Goal: Answer question/provide support

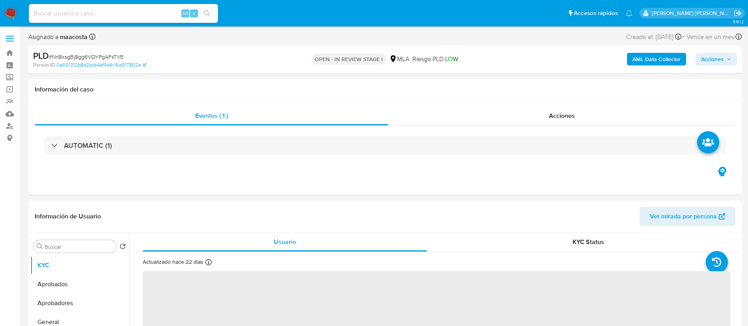
select select "10"
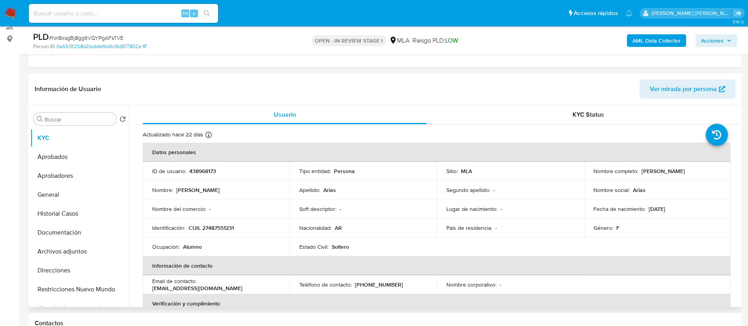
scroll to position [101, 0]
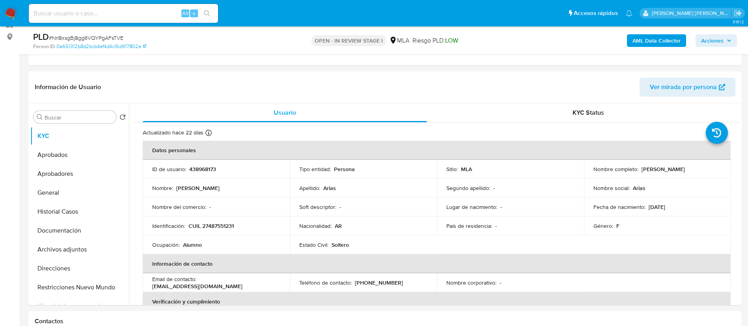
paste input "Y3wJ5Yq8WMjdb3nrnhMvWgNk"
click at [149, 14] on input "Y3wJ5Yq8WMjdb3nrnhMvWgNk" at bounding box center [123, 13] width 189 height 10
type input "Y3wJ5Yq8WMjdb3nrnhMvWgNk"
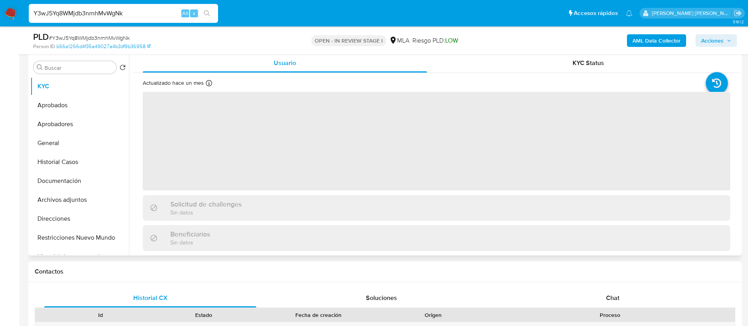
scroll to position [159, 0]
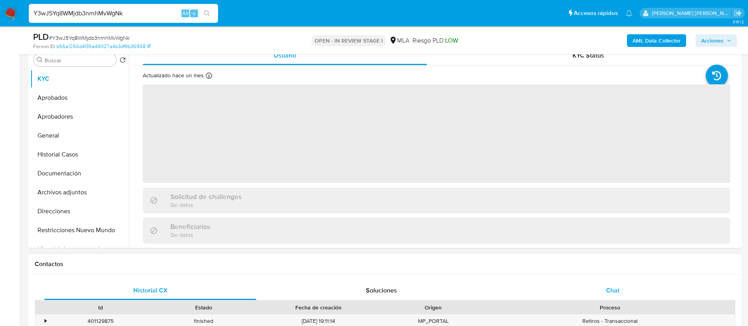
select select "10"
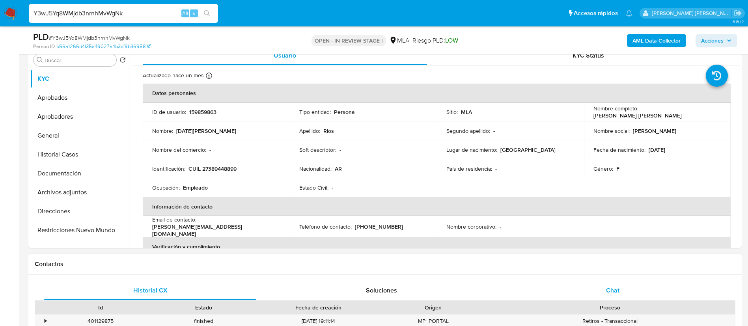
click at [610, 292] on span "Chat" at bounding box center [612, 290] width 13 height 9
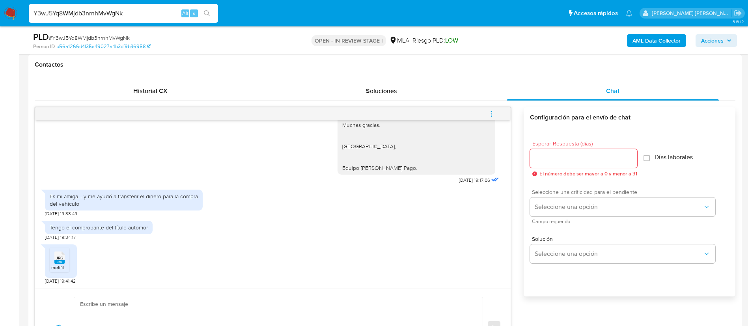
scroll to position [362, 0]
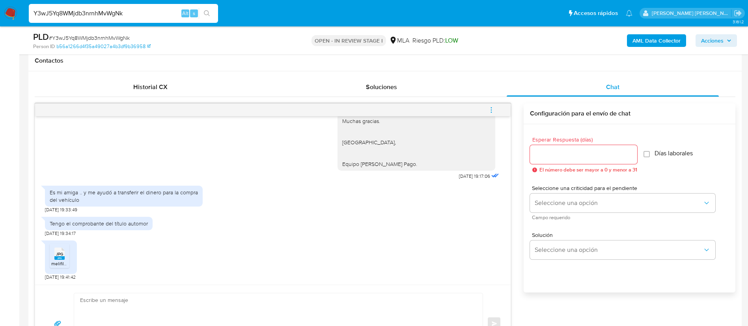
click at [136, 11] on input "Y3wJ5Yq8WMjdb3nrnhMvWgNk" at bounding box center [123, 13] width 189 height 10
paste input "UBwkN0IDd0eHE4dxNBGVJKvp"
type input "UBwkN0IDd0eHE4dxNBGVJKvp"
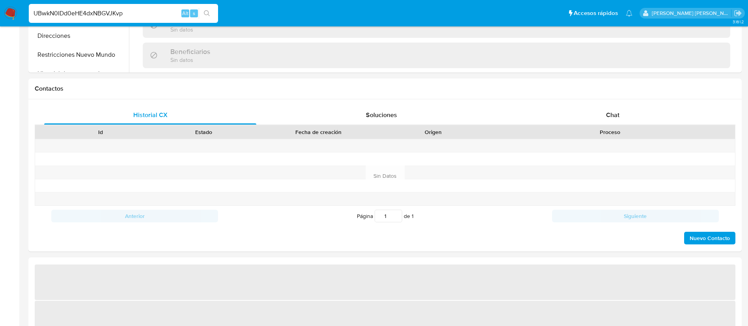
select select "10"
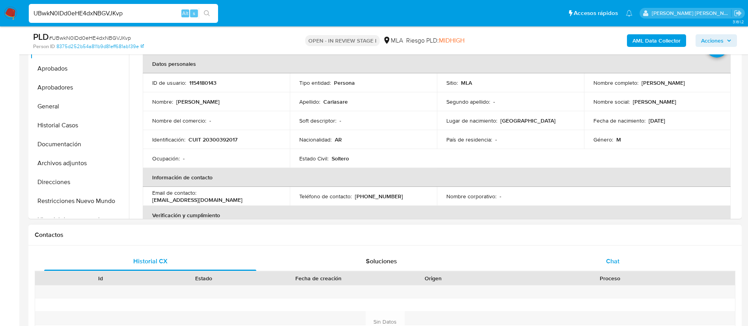
scroll to position [188, 0]
drag, startPoint x: 641, startPoint y: 84, endPoint x: 709, endPoint y: 88, distance: 68.8
click at [709, 88] on td "Nombre completo : Guillermo Alfredo Carlasare" at bounding box center [657, 82] width 147 height 19
copy p "uillermo Alfredo Carlasare"
click at [142, 160] on div "Actualizado hace 9 días Creado: 04/07/2022 04:59:16 Actualizado: 29/09/2025 10:…" at bounding box center [436, 331] width 607 height 591
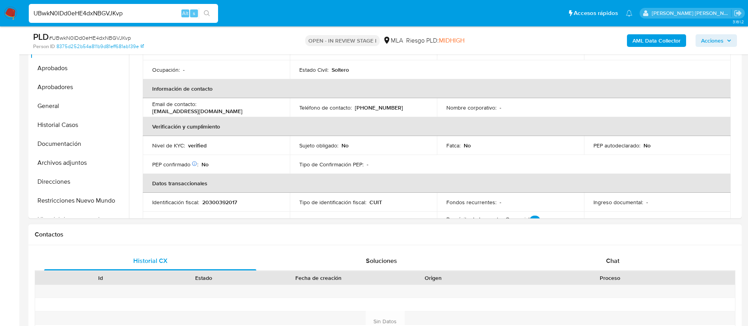
scroll to position [89, 0]
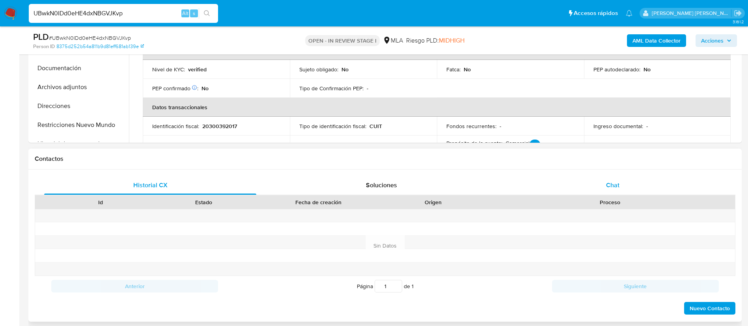
click at [618, 177] on div "Chat" at bounding box center [613, 185] width 212 height 19
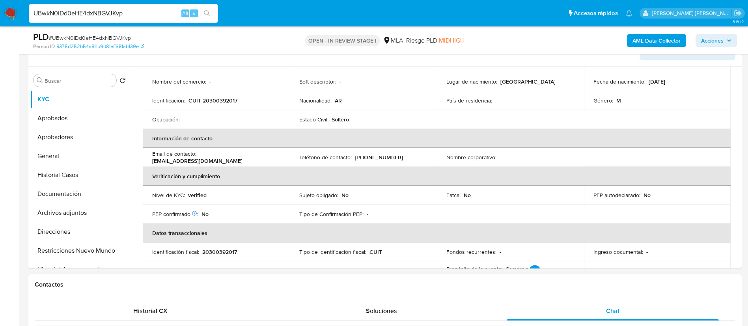
scroll to position [131, 0]
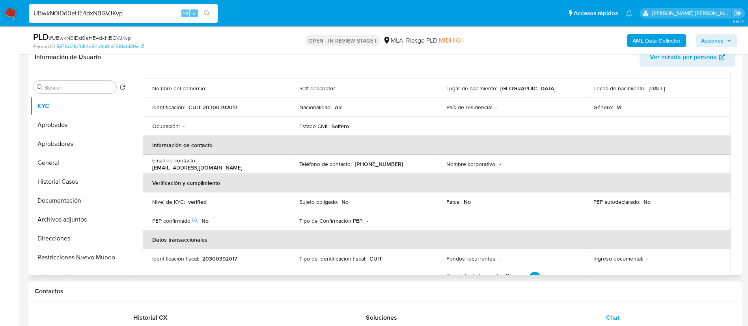
click at [219, 105] on p "CUIT 20300392017" at bounding box center [212, 107] width 49 height 7
copy p "20300392017"
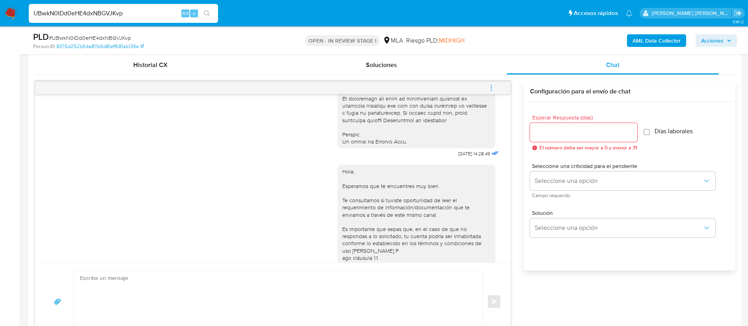
scroll to position [354, 0]
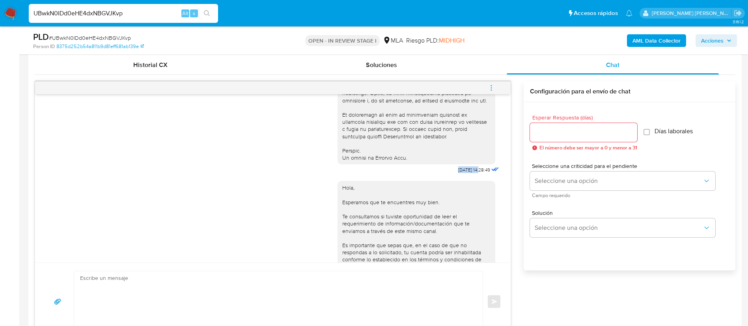
drag, startPoint x: 440, startPoint y: 183, endPoint x: 462, endPoint y: 187, distance: 22.8
click at [462, 173] on span "17/09/2025 14:28:49" at bounding box center [474, 170] width 32 height 6
copy span "17/09/2025"
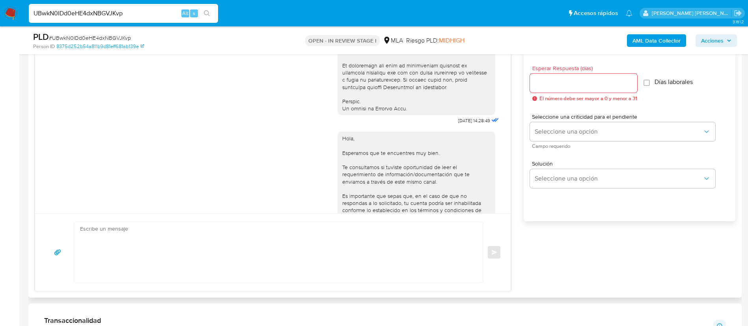
scroll to position [483, 0]
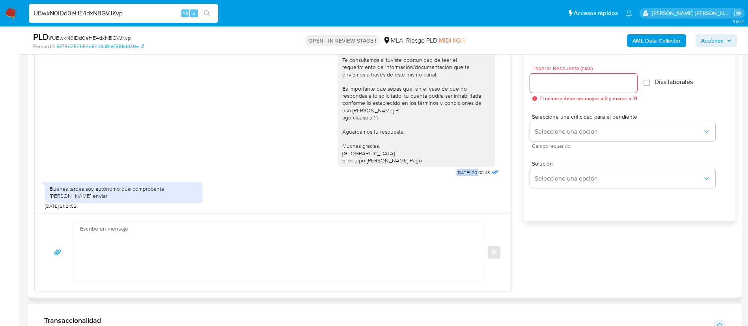
drag, startPoint x: 436, startPoint y: 172, endPoint x: 461, endPoint y: 172, distance: 25.2
click at [461, 172] on div "Hola, Esperamos que te encuentres muy bien. Te consultamos si tuviste oportunid…" at bounding box center [419, 98] width 163 height 159
copy span "22/09/2025"
click at [116, 190] on div "Buenas tardes soy autónomo que comprobante te debo enviar" at bounding box center [124, 192] width 148 height 14
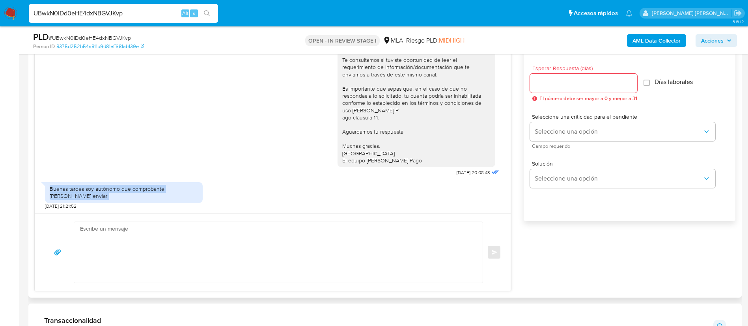
copy div "Buenas tardes soy autónomo que comprobante te debo enviar"
click at [116, 190] on div "Buenas tardes soy autónomo que comprobante te debo enviar" at bounding box center [124, 192] width 148 height 14
click at [166, 15] on input "UBwkN0IDd0eHE4dxNBGVJKvp" at bounding box center [123, 13] width 189 height 10
paste input "giUnPX4ueeHAftmyBW3s5pL6"
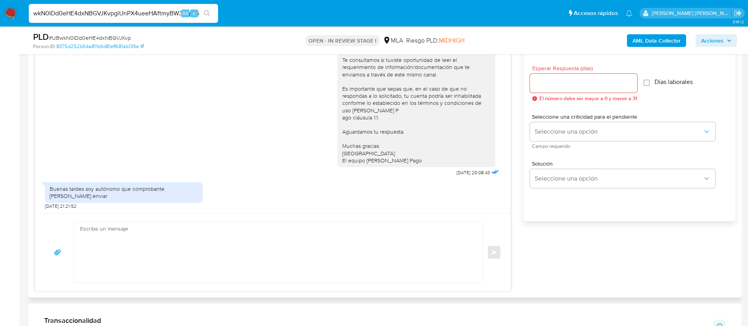
paste input
type input "giUnPX4ueeHAftmyBW3s5pL6"
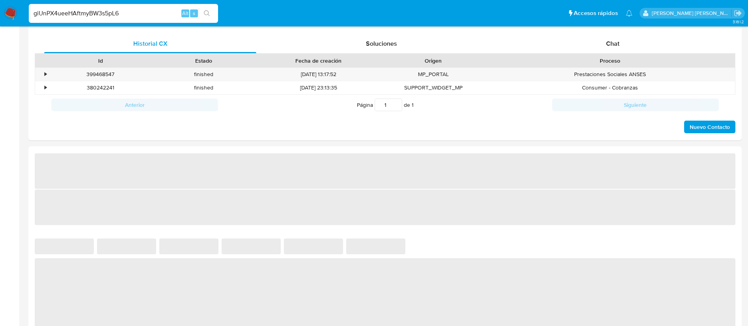
select select "10"
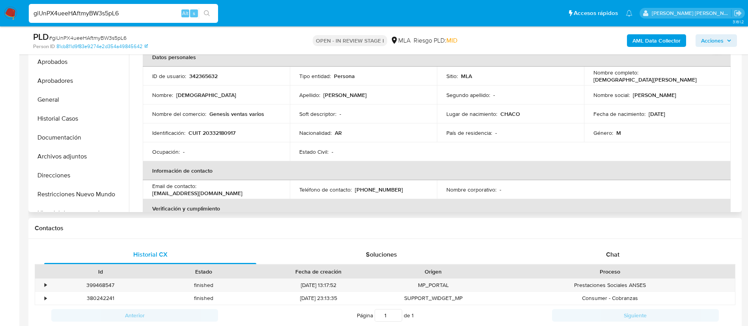
scroll to position [194, 0]
click at [224, 133] on p "CUIT 20332180917" at bounding box center [211, 133] width 47 height 7
copy p "20332180917"
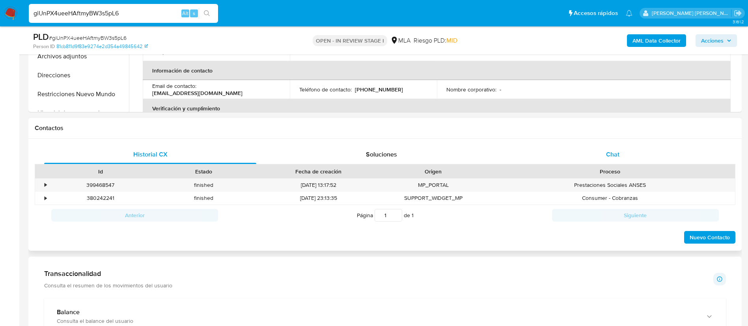
click at [612, 158] on span "Chat" at bounding box center [612, 154] width 13 height 9
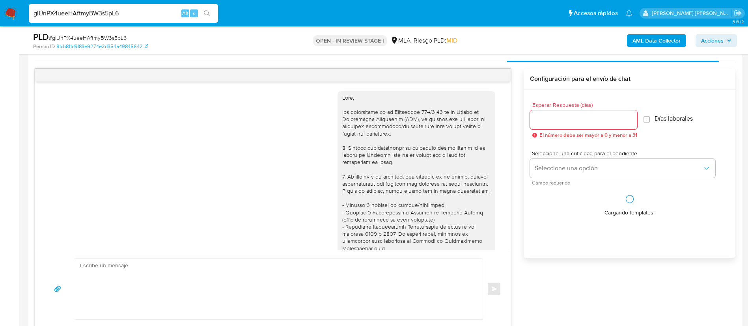
scroll to position [399, 0]
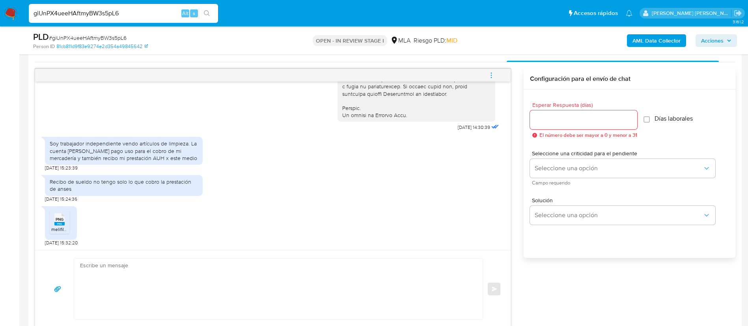
click at [58, 222] on span "PNG" at bounding box center [60, 219] width 8 height 5
click at [560, 174] on button "Seleccione una opción" at bounding box center [622, 168] width 185 height 19
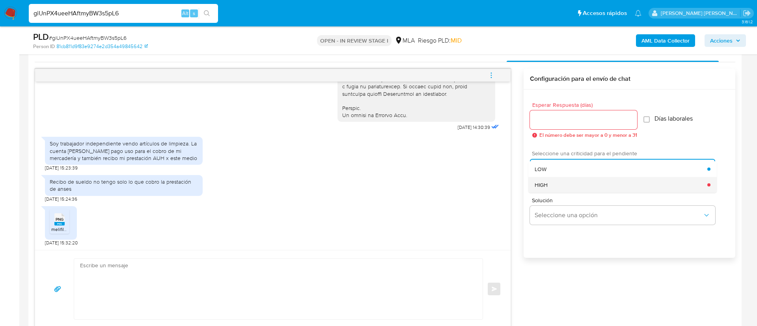
click at [557, 185] on div "HIGH" at bounding box center [621, 185] width 173 height 16
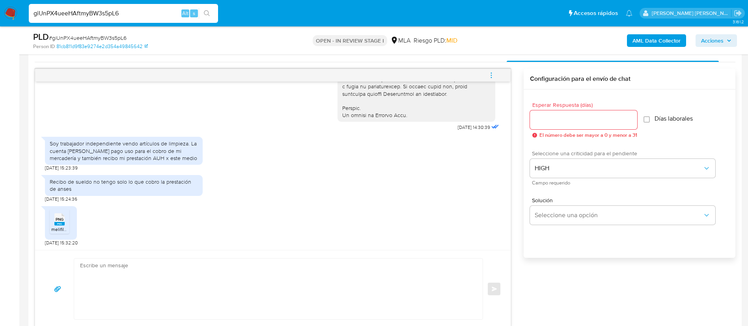
click at [551, 120] on input "Esperar Respuesta (días)" at bounding box center [583, 120] width 107 height 10
type input "1"
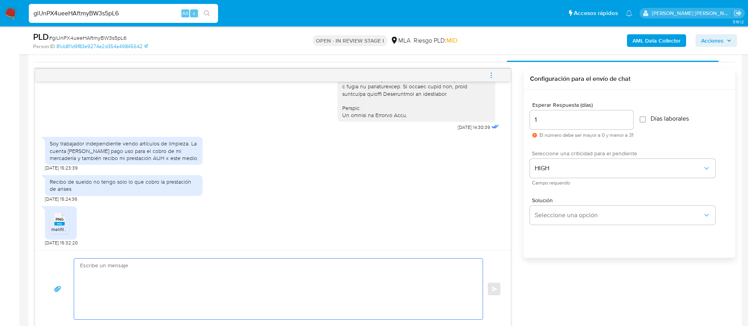
click at [365, 297] on textarea at bounding box center [276, 289] width 393 height 61
paste textarea "Hola, En función de las operaciones registradas en tu cuenta de Mercado Pago, n…"
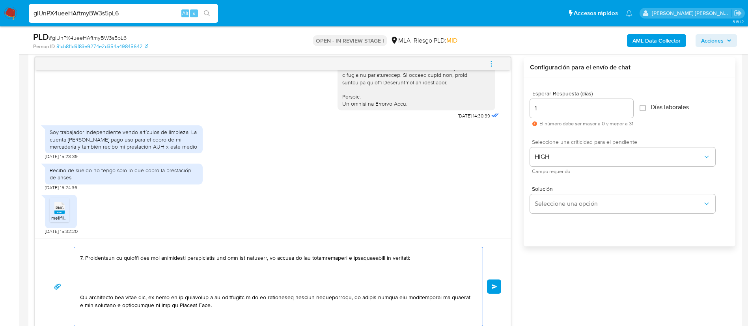
scroll to position [175, 0]
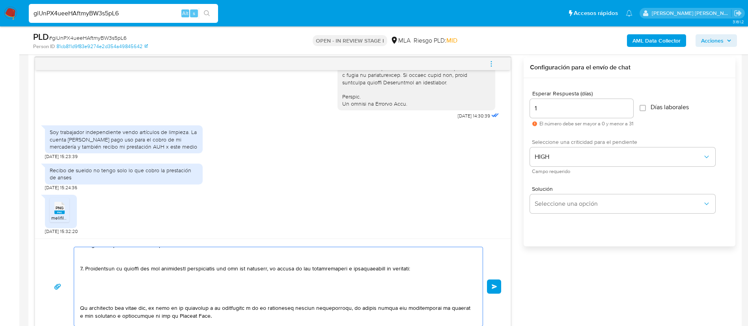
click at [238, 280] on textarea at bounding box center [276, 286] width 393 height 79
paste textarea "- Canavesio Oscar Fernando - 20224867221 (ACTIVIDAD: EMPLEADO DE UNIVERSIDAD NA…"
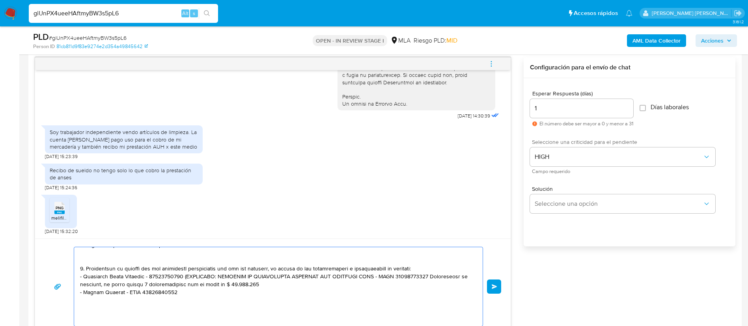
drag, startPoint x: 188, startPoint y: 276, endPoint x: 271, endPoint y: 284, distance: 83.6
click at [271, 284] on textarea at bounding box center [276, 286] width 393 height 79
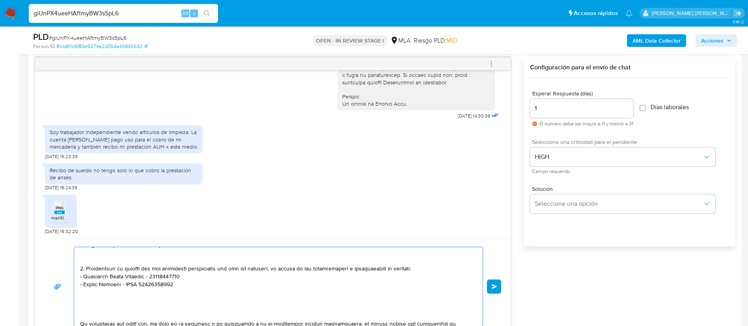
click at [223, 284] on textarea at bounding box center [276, 286] width 393 height 79
paste textarea "- Gustavo Fabian Contreras - CUIL 20209633044 (ACTIVIDAD: EMPLEADO DE INSTITUTO…"
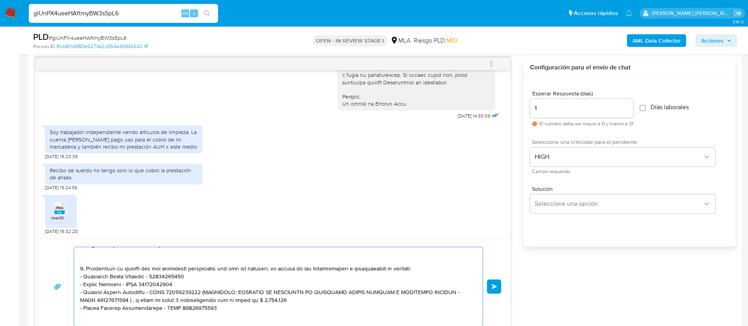
drag, startPoint x: 202, startPoint y: 293, endPoint x: 269, endPoint y: 301, distance: 67.2
click at [269, 301] on textarea at bounding box center [276, 286] width 393 height 79
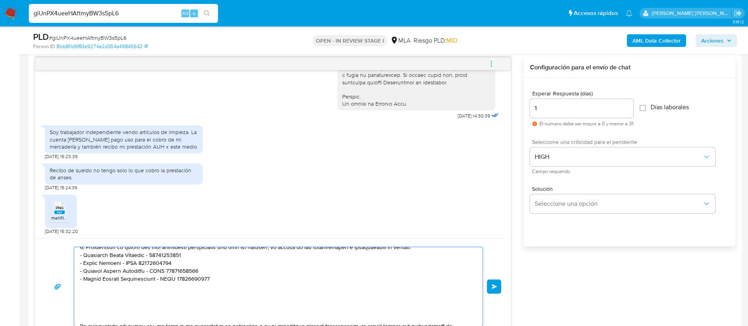
scroll to position [197, 0]
click at [246, 314] on textarea at bounding box center [276, 286] width 393 height 79
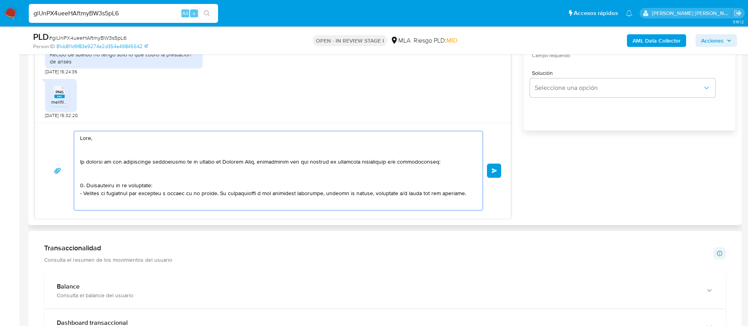
scroll to position [526, 0]
type textarea "Hola, En función de las operaciones registradas en tu cuenta de Mercado Pago, n…"
click at [498, 168] on button "Enviar" at bounding box center [494, 169] width 14 height 14
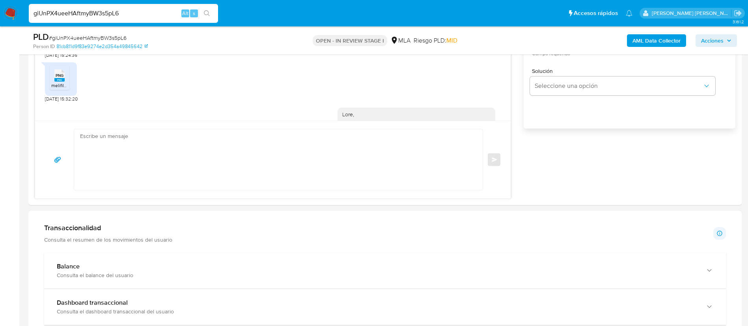
scroll to position [902, 0]
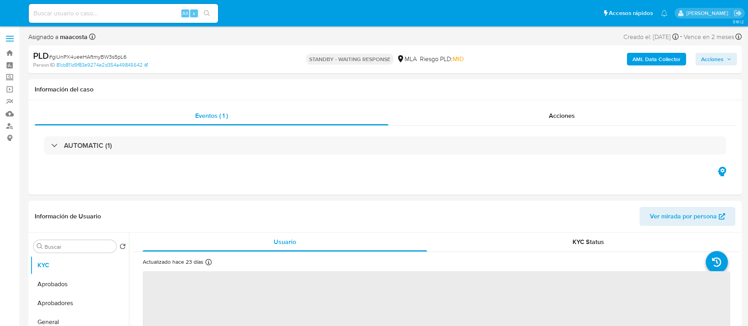
select select "10"
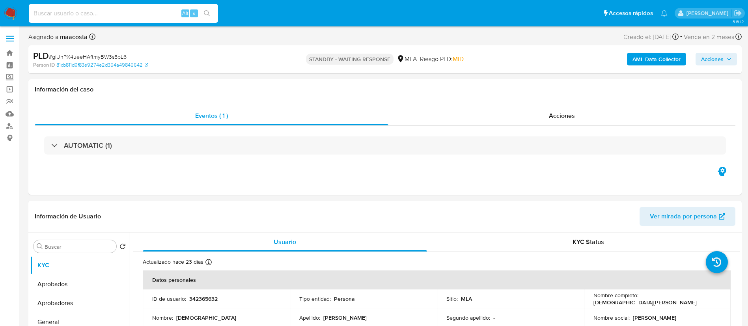
click at [166, 9] on input at bounding box center [123, 13] width 189 height 10
paste input "UBwkN0IDd0eHE4dxNBGVJKvp"
type input "UBwkN0IDd0eHE4dxNBGVJKvp"
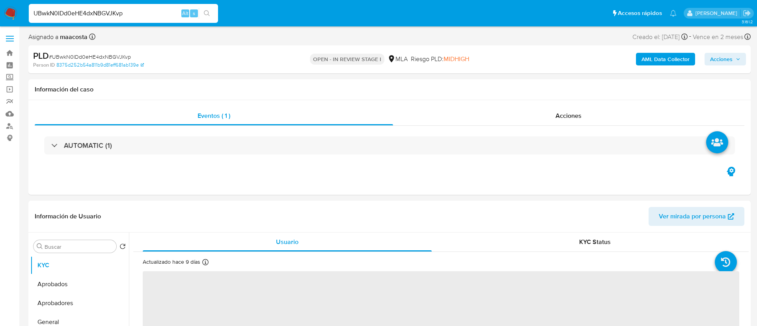
select select "10"
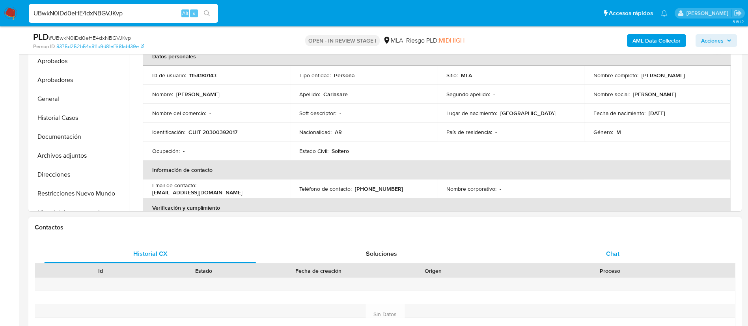
click at [614, 249] on span "Chat" at bounding box center [612, 253] width 13 height 9
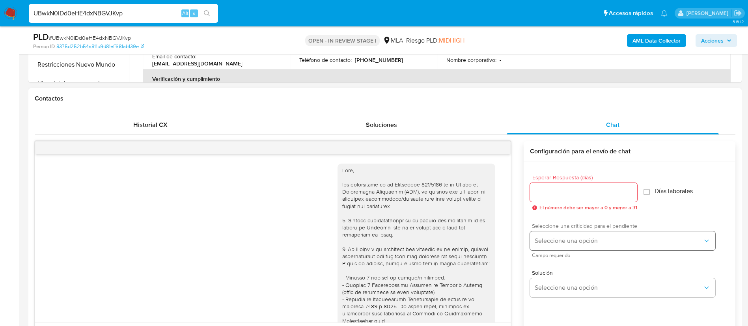
scroll to position [483, 0]
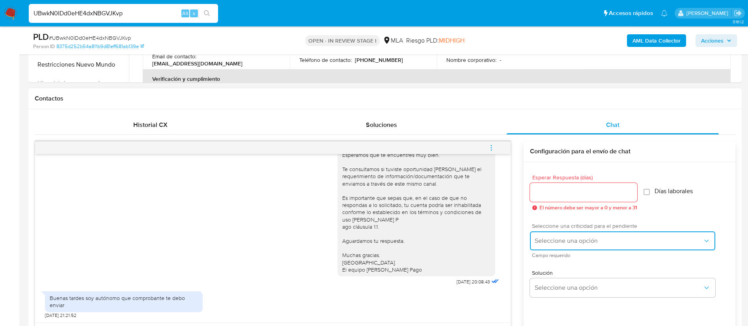
click at [577, 245] on button "Seleccione una opción" at bounding box center [622, 240] width 185 height 19
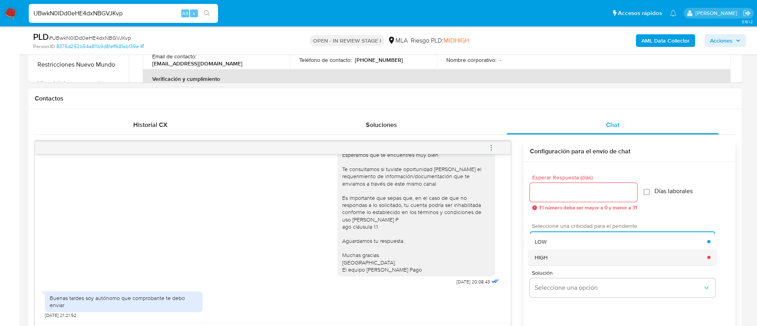
click at [549, 253] on div "HIGH" at bounding box center [621, 258] width 173 height 16
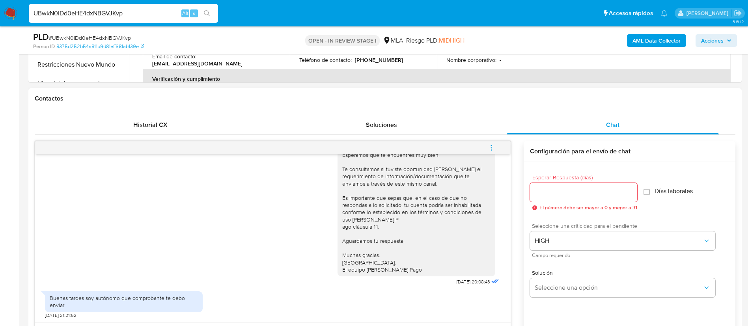
click at [545, 192] on input "Esperar Respuesta (días)" at bounding box center [583, 192] width 107 height 10
type input "1"
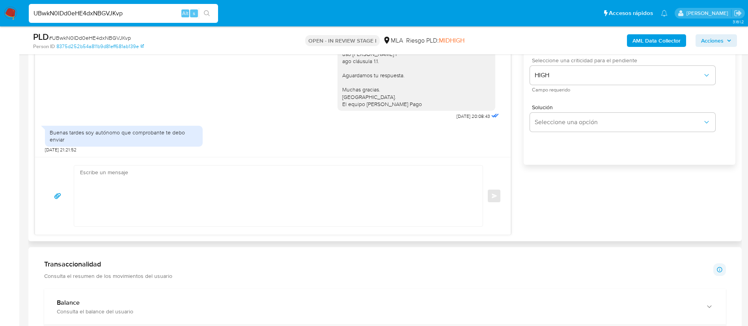
scroll to position [491, 0]
click at [419, 185] on textarea at bounding box center [276, 194] width 393 height 61
paste textarea "Hola, En función de las operaciones registradas en tu cuenta de Mercado Pago, n…"
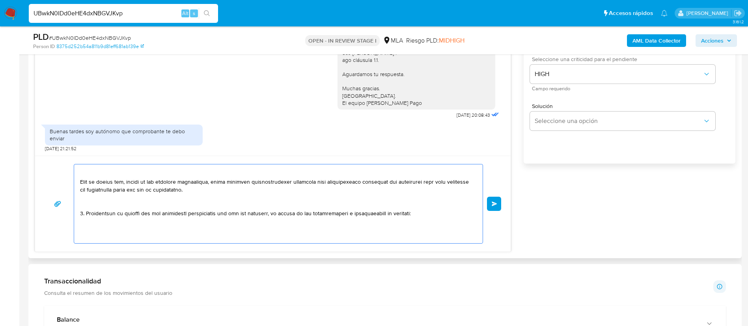
scroll to position [144, 0]
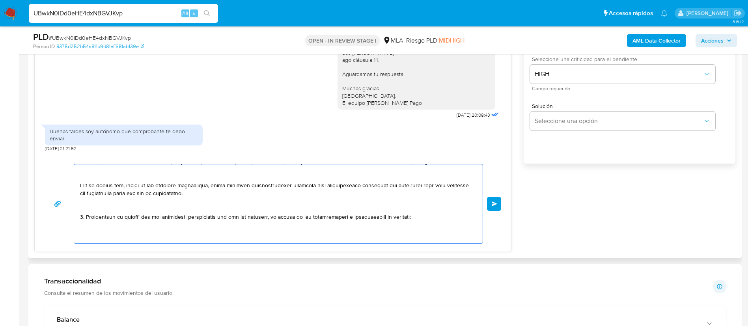
click at [168, 224] on textarea at bounding box center [276, 203] width 393 height 79
paste textarea "- Marisa Gabriela Carlasare - CUIL 27276024731 (SIN ACTIVIDAD) , de quien recib…"
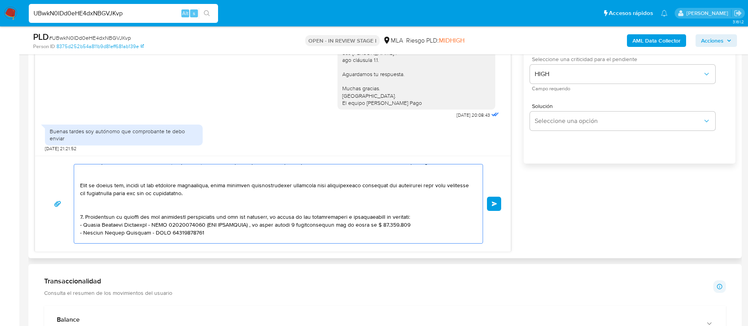
scroll to position [145, 0]
click at [207, 232] on textarea at bounding box center [276, 203] width 393 height 79
paste textarea "- Maynar A G Sa - CUIL 30687491307 (ACTIVIDAD: Venta de autos, camionetas y uti…"
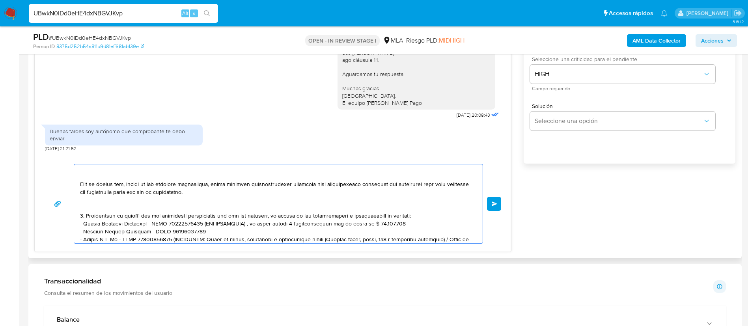
scroll to position [184, 0]
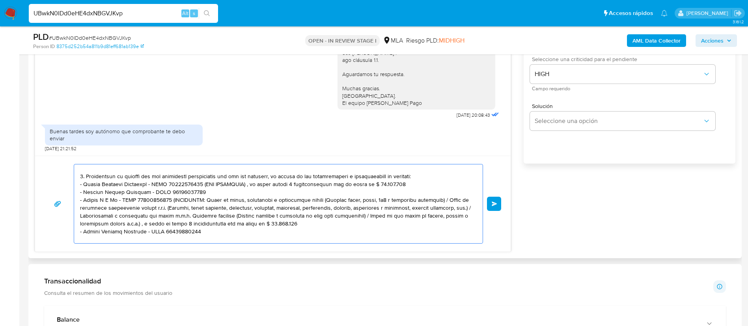
drag, startPoint x: 317, startPoint y: 225, endPoint x: 172, endPoint y: 200, distance: 147.6
click at [172, 200] on textarea at bounding box center [276, 203] width 393 height 79
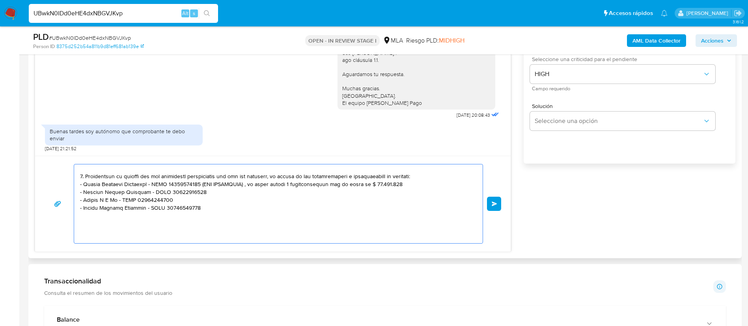
drag, startPoint x: 198, startPoint y: 185, endPoint x: 392, endPoint y: 183, distance: 193.6
click at [392, 183] on textarea at bounding box center [276, 203] width 393 height 79
click at [244, 241] on textarea at bounding box center [276, 203] width 393 height 79
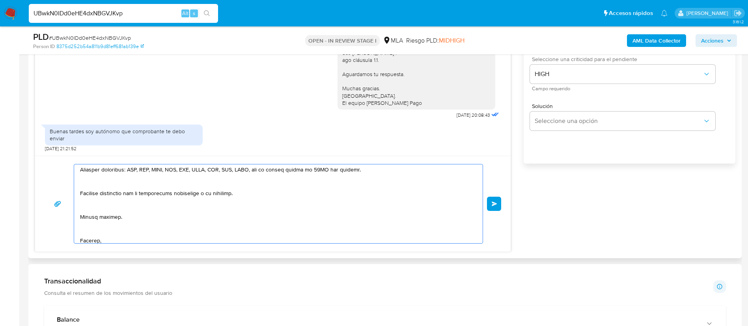
scroll to position [313, 0]
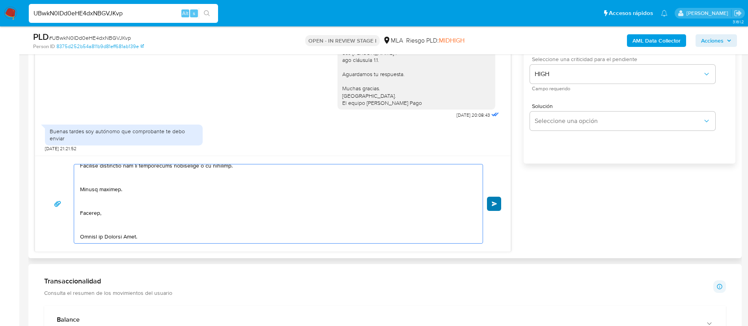
type textarea "Hola, En función de las operaciones registradas en tu cuenta de Mercado Pago, n…"
click at [489, 203] on button "Enviar" at bounding box center [494, 204] width 14 height 14
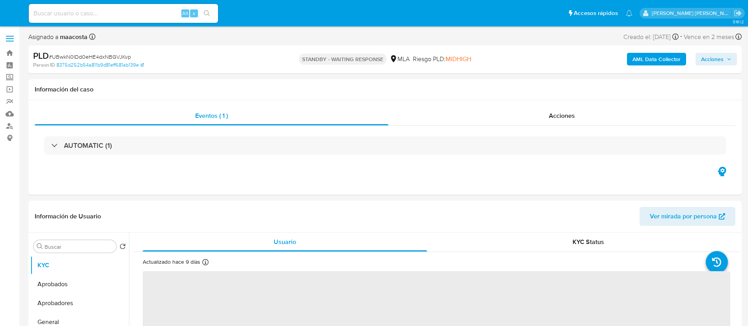
select select "10"
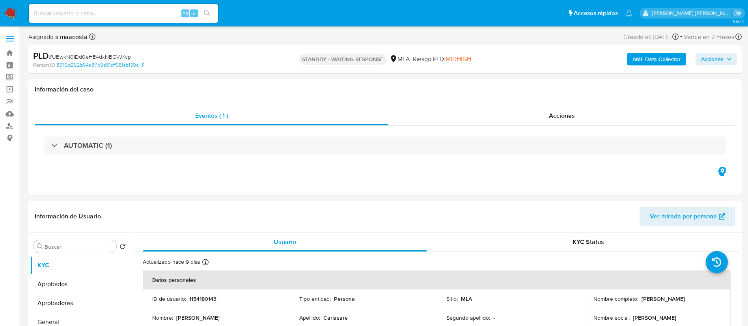
paste input "mdnHXdwbXrac5mH4savuHgdV"
click at [160, 11] on input "mdnHXdwbXrac5mH4savuHgdV" at bounding box center [123, 13] width 189 height 10
type input "mdnHXdwbXrac5mH4savuHgdV"
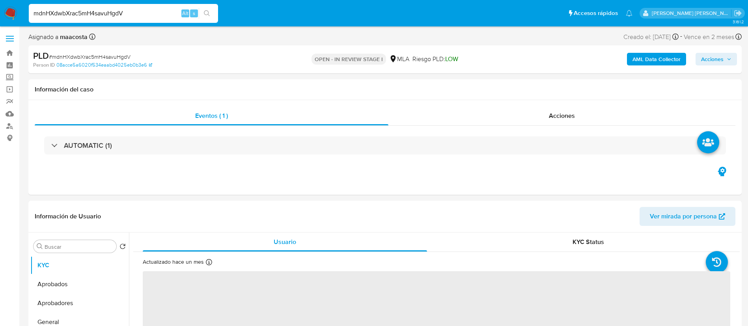
select select "10"
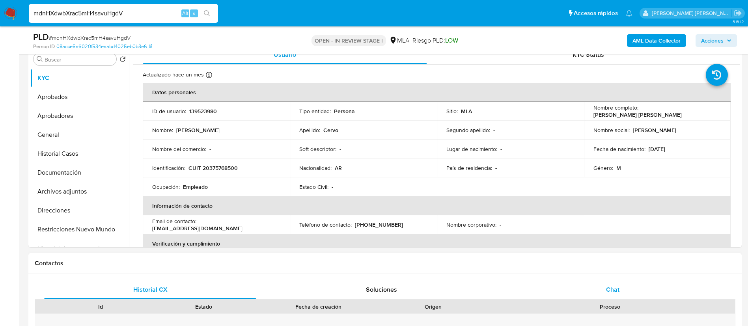
click at [608, 293] on span "Chat" at bounding box center [612, 289] width 13 height 9
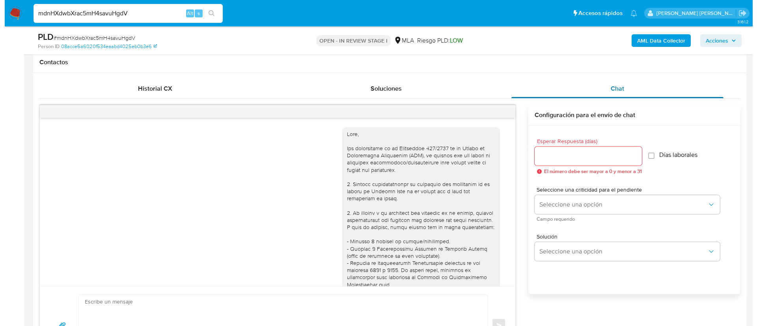
scroll to position [496, 0]
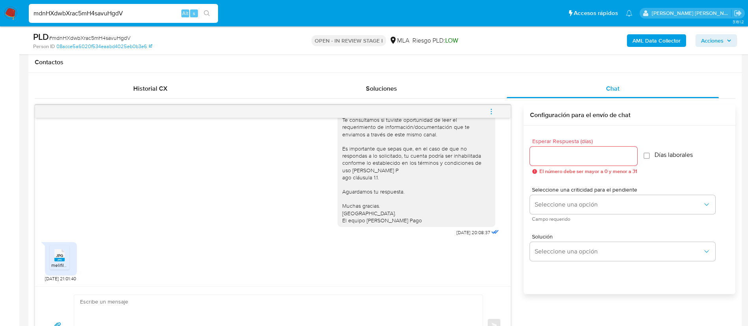
click at [55, 259] on rect at bounding box center [59, 260] width 10 height 4
click at [644, 39] on b "AML Data Collector" at bounding box center [657, 40] width 48 height 13
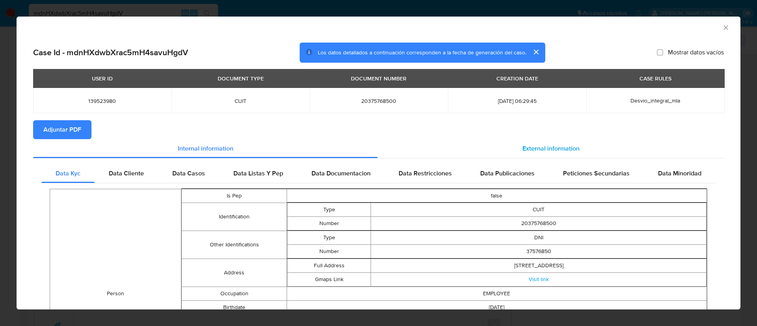
click at [531, 142] on div "External information" at bounding box center [551, 148] width 346 height 19
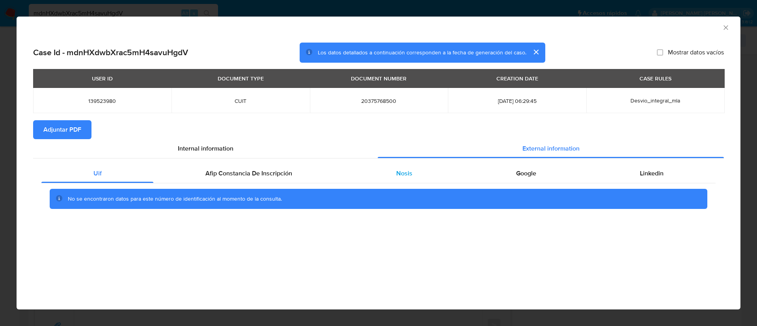
click at [420, 175] on div "Nosis" at bounding box center [404, 173] width 120 height 19
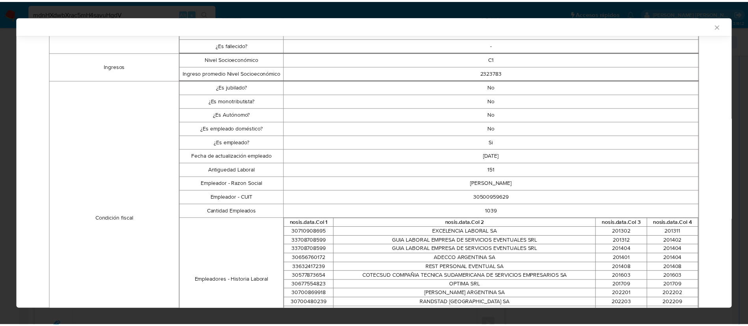
scroll to position [197, 0]
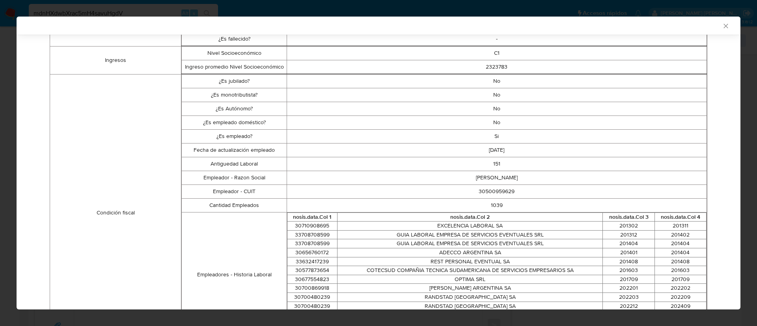
click at [494, 196] on td "30500959629" at bounding box center [497, 192] width 420 height 14
copy td "30500959629"
click at [250, 13] on div "AML Data Collector Case Id - mdnHXdwbXrac5mH4savuHgdV Los datos detallados a co…" at bounding box center [378, 163] width 757 height 326
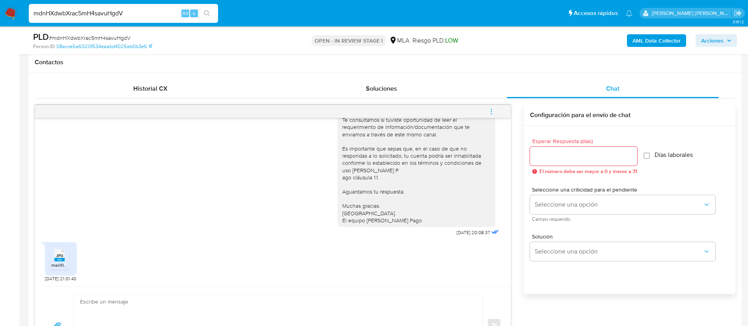
paste input "Z0Z6tgjZuZF269umj6AlM0hC"
click at [167, 11] on input "mdnHXdwbXrac5mH4savuHgdV" at bounding box center [123, 13] width 189 height 10
type input "Z0Z6tgjZuZF269umj6AlM0hC"
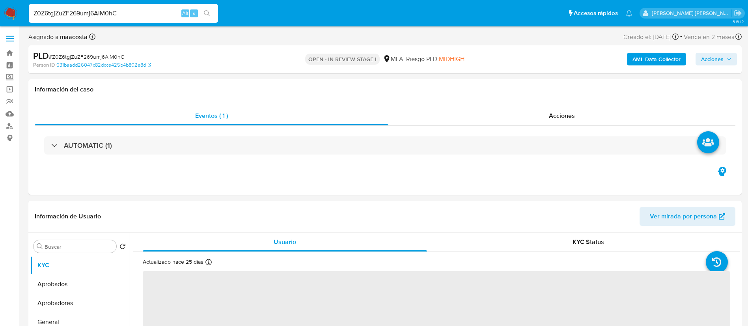
select select "10"
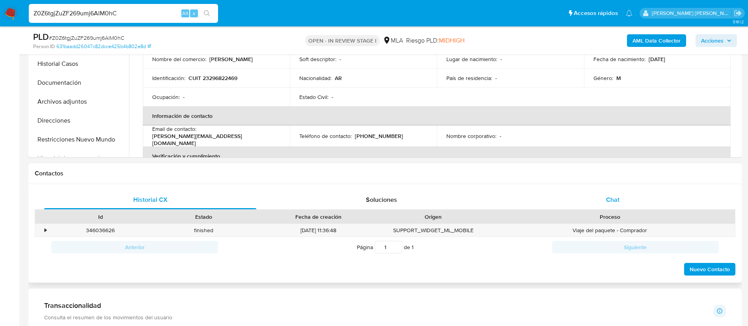
click at [607, 195] on span "Chat" at bounding box center [612, 199] width 13 height 9
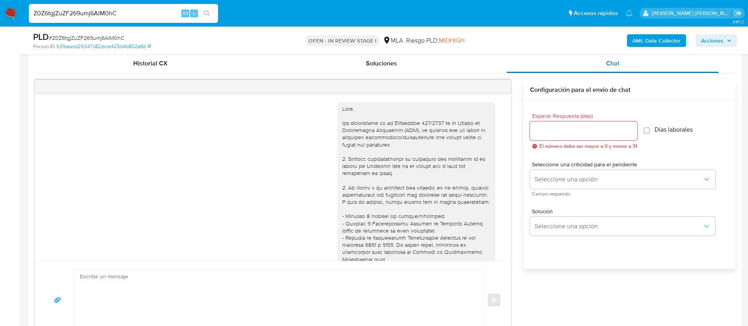
scroll to position [344, 0]
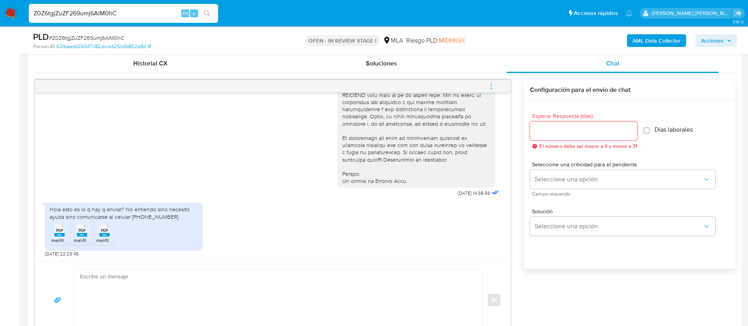
click at [56, 235] on rect at bounding box center [59, 235] width 10 height 4
click at [78, 237] on icon "PDF" at bounding box center [82, 231] width 10 height 14
click at [105, 240] on span "melifile6526883361281077948.pdf" at bounding box center [132, 240] width 73 height 7
click at [169, 17] on input "Z0Z6tgjZuZF269umj6AlM0hC" at bounding box center [123, 13] width 189 height 10
paste input "vMpIa8EPbuVSQcmnjcGajuur"
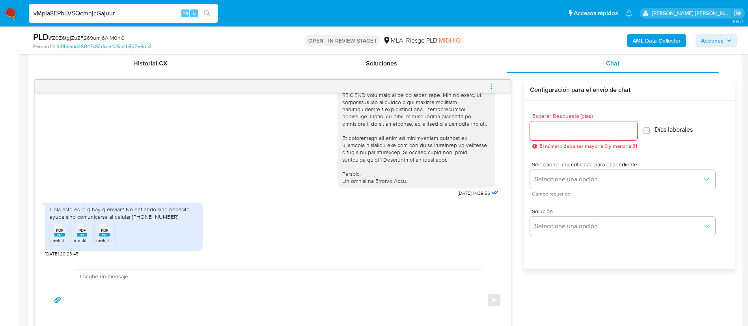
type input "vMpIa8EPbuVSQcmnjcGajuur"
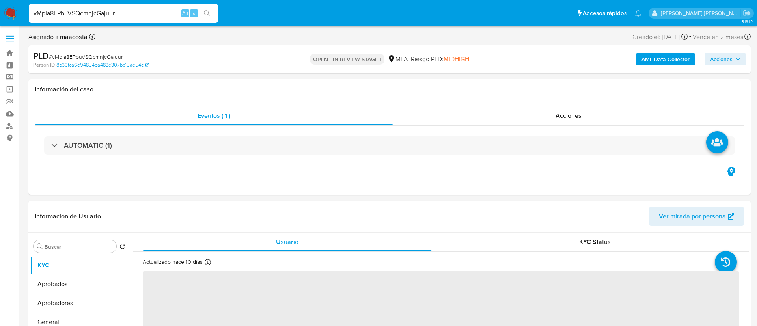
select select "10"
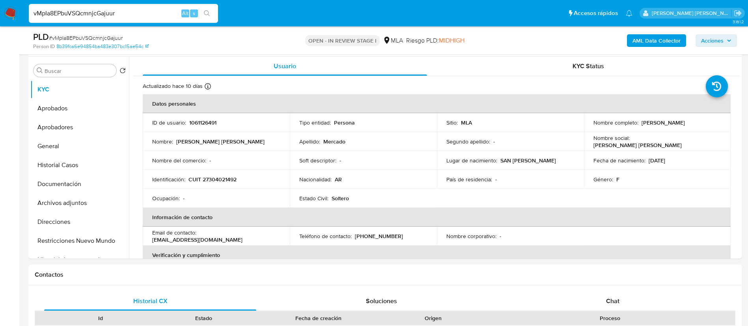
scroll to position [231, 0]
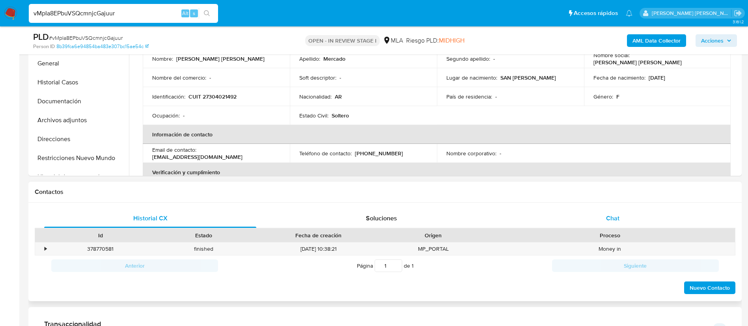
click at [612, 221] on span "Chat" at bounding box center [612, 218] width 13 height 9
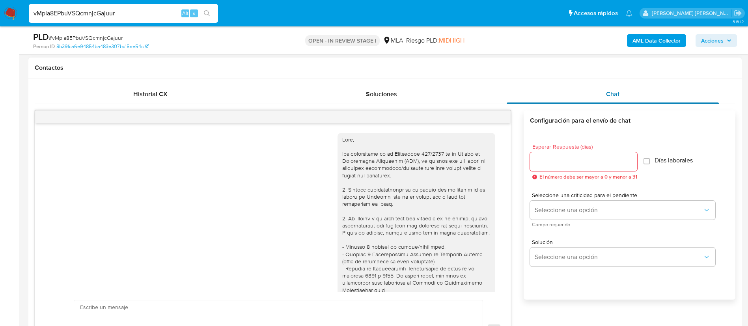
scroll to position [310, 0]
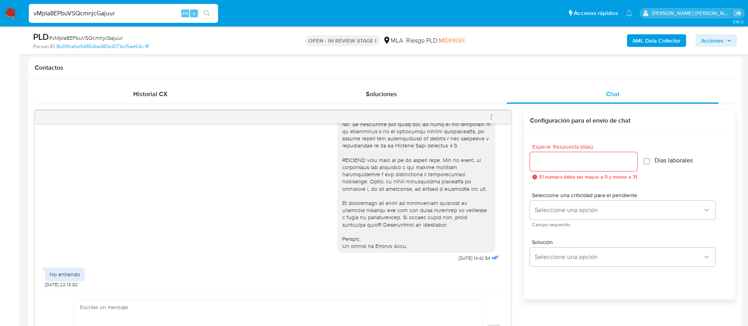
paste input "ES2UFUgTJJP5b2zaTwfR4nhs"
click at [128, 11] on input "ES2UFUgTJJP5b2zaTwfR4nhs" at bounding box center [123, 13] width 189 height 10
type input "ES2UFUgTJJP5b2zaTwfR4nhs"
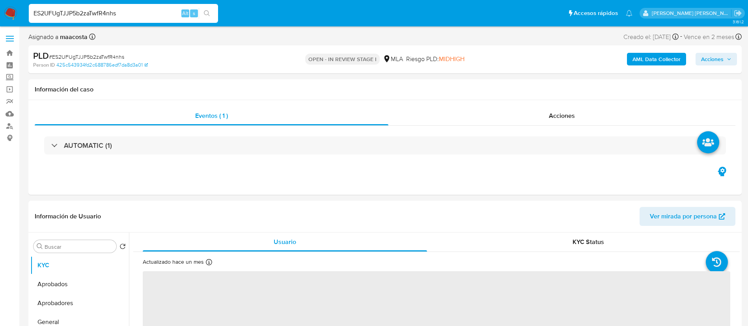
select select "10"
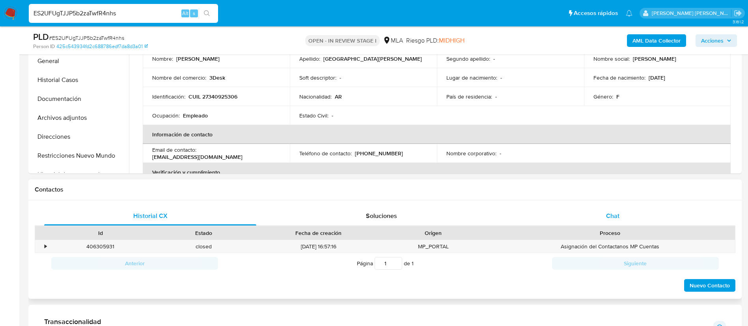
click at [609, 212] on span "Chat" at bounding box center [612, 215] width 13 height 9
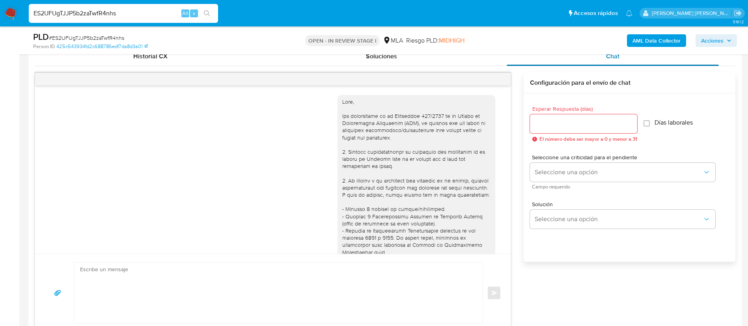
scroll to position [353, 0]
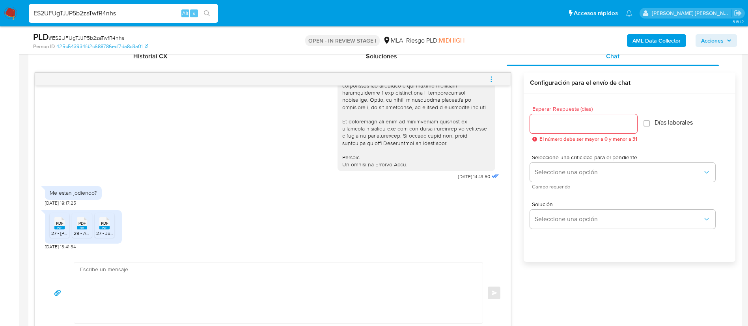
click at [58, 233] on span "27 - Julio.pdf" at bounding box center [78, 233] width 54 height 7
click at [82, 230] on span "29 - Agosto.pdf" at bounding box center [90, 233] width 33 height 7
click at [105, 230] on span "27 - Junio.pdf" at bounding box center [110, 233] width 29 height 7
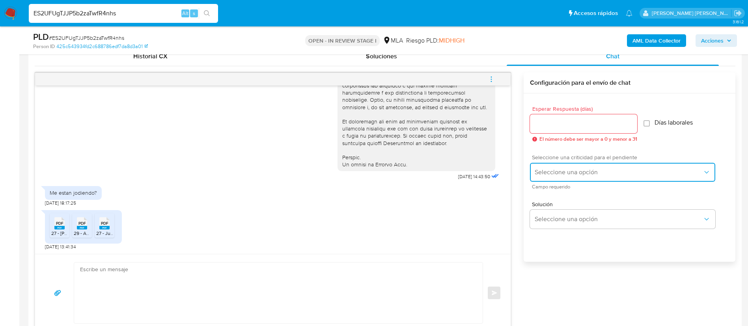
click at [601, 170] on span "Seleccione una opción" at bounding box center [619, 172] width 168 height 8
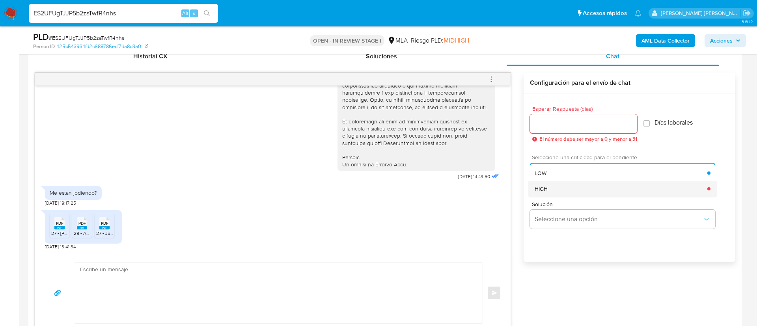
click at [550, 190] on div "HIGH" at bounding box center [621, 189] width 173 height 16
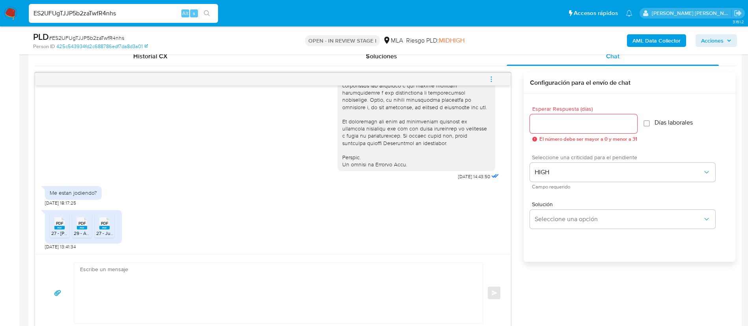
click at [546, 131] on div at bounding box center [583, 123] width 107 height 19
click at [542, 121] on input "Esperar Respuesta (días)" at bounding box center [583, 124] width 107 height 10
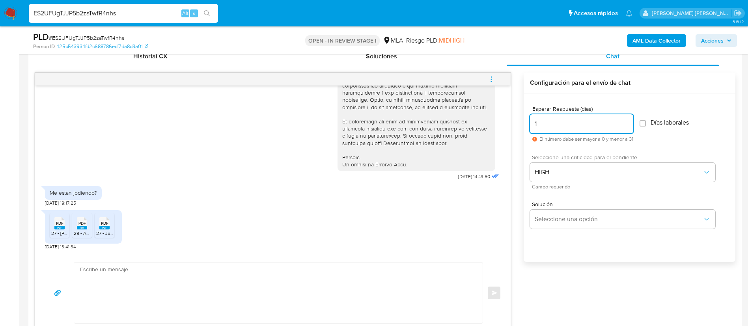
type input "1"
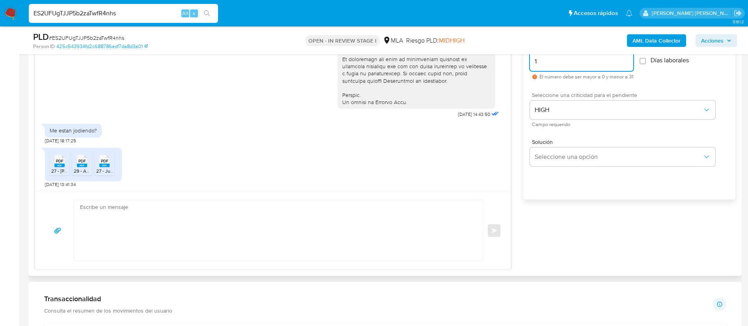
scroll to position [455, 0]
click at [393, 220] on textarea at bounding box center [276, 230] width 393 height 61
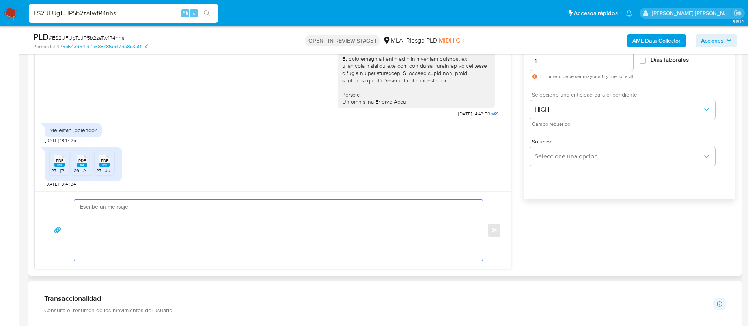
paste textarea "Hola, En función de las operaciones registradas en tu cuenta de Mercado Pago, n…"
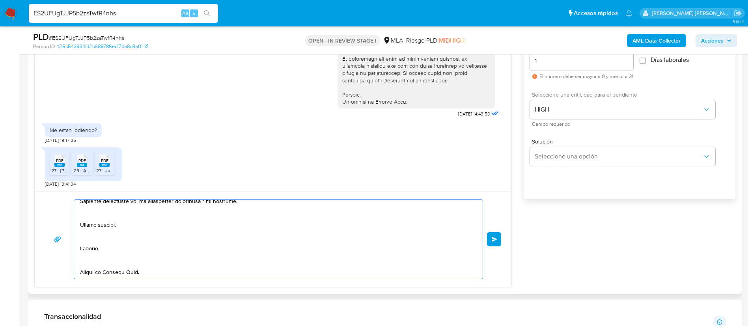
scroll to position [0, 0]
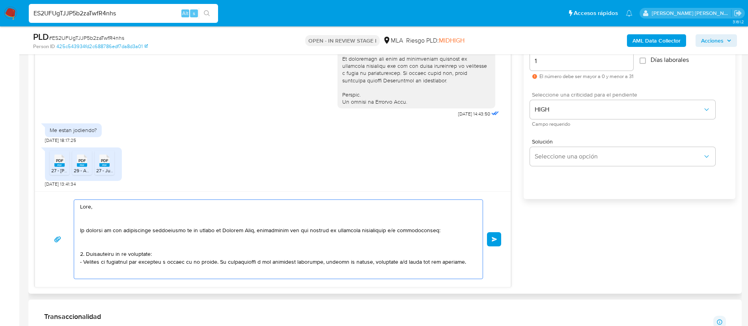
click at [105, 221] on textarea at bounding box center [276, 239] width 393 height 79
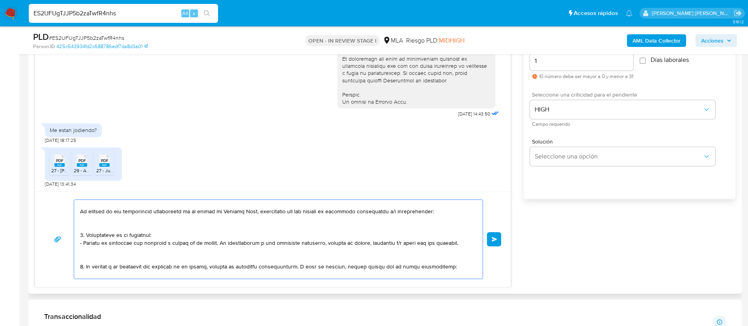
scroll to position [18, 0]
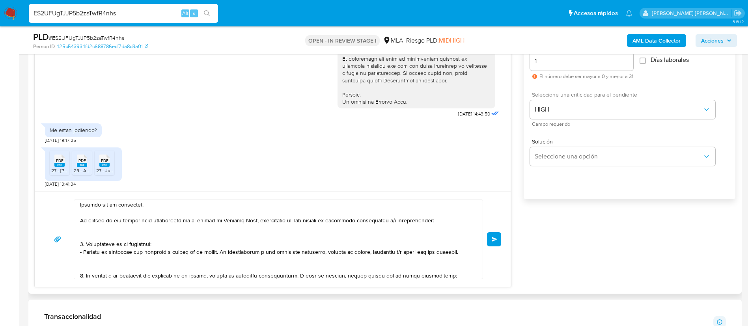
drag, startPoint x: 80, startPoint y: 220, endPoint x: 91, endPoint y: 222, distance: 11.2
click at [91, 222] on div at bounding box center [276, 239] width 405 height 79
click at [91, 222] on textarea at bounding box center [276, 239] width 393 height 79
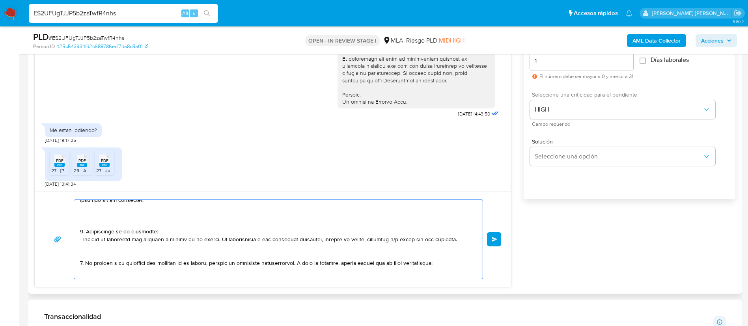
scroll to position [30, 0]
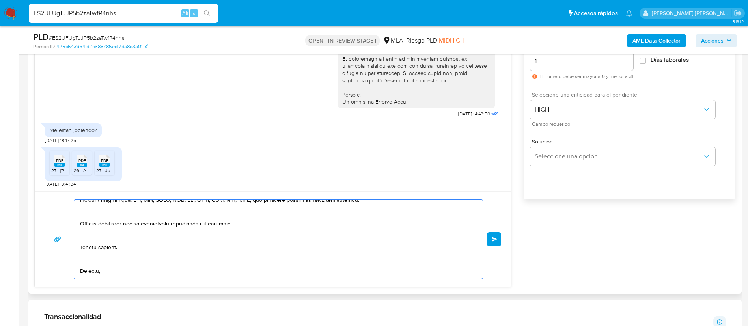
drag, startPoint x: 86, startPoint y: 224, endPoint x: 110, endPoint y: 212, distance: 27.2
click at [110, 212] on textarea at bounding box center [276, 239] width 393 height 79
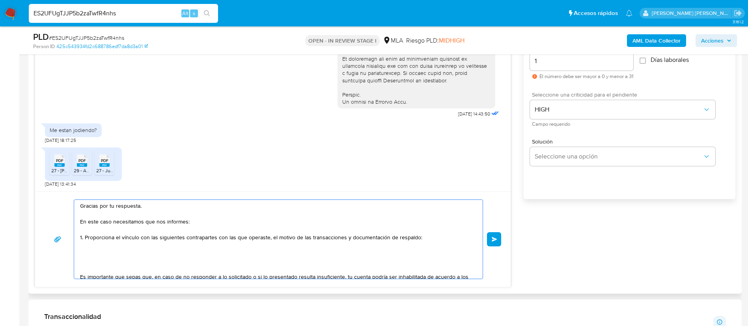
scroll to position [16, 0]
click at [177, 248] on textarea "Hola, Gracias por tu respuesta. En este caso necesitamos que nos informes: 1. P…" at bounding box center [276, 239] width 393 height 79
paste textarea "- Ruth Maria Giselle Samana - 27337135574"
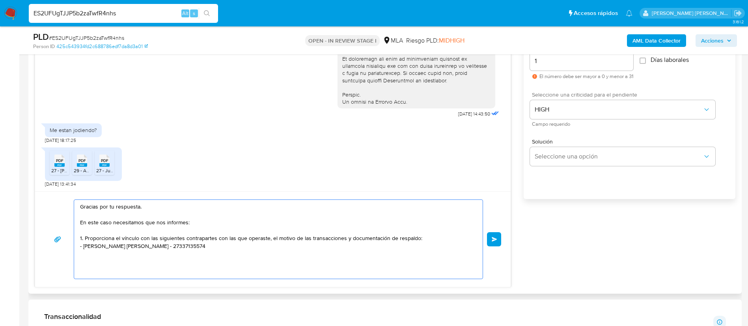
paste textarea "- Enrique Jorge Colonia - CUIT 20049808543"
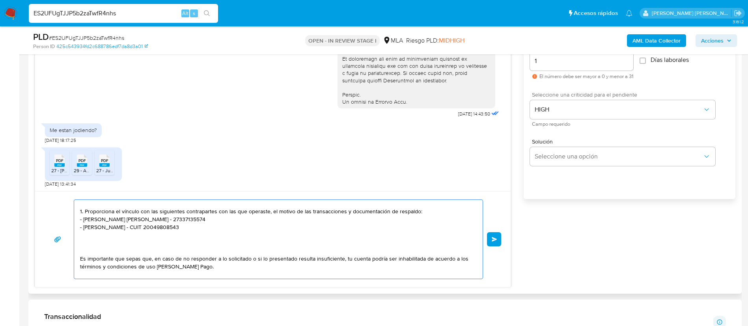
scroll to position [56, 0]
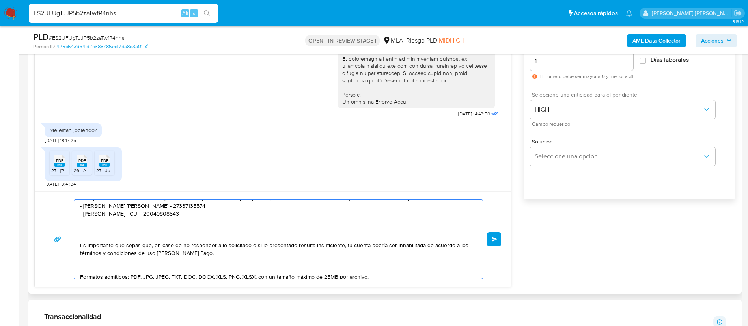
click at [289, 237] on textarea "Hola, Gracias por tu respuesta. En este caso necesitamos que nos informes: 1. P…" at bounding box center [276, 239] width 393 height 79
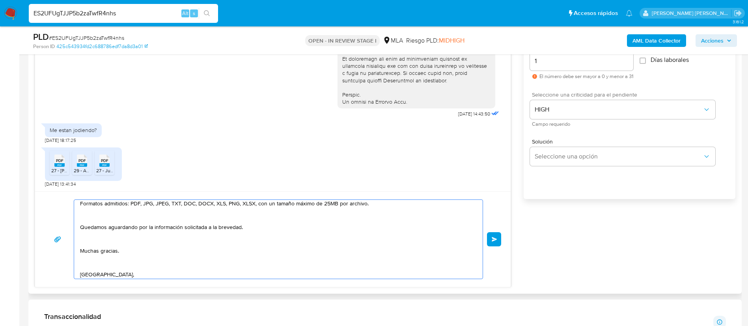
scroll to position [155, 0]
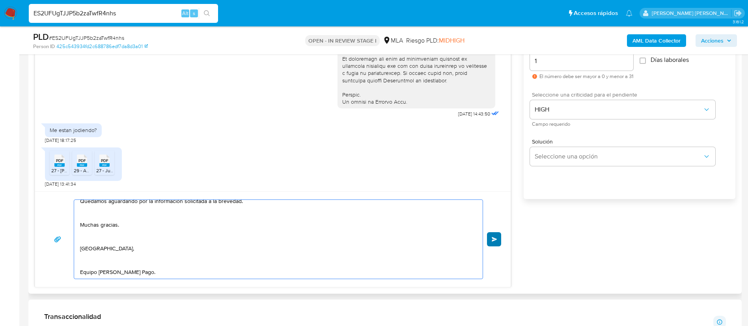
type textarea "Hola, Gracias por tu respuesta. En este caso necesitamos que nos informes: 1. P…"
click at [492, 241] on span "Enviar" at bounding box center [495, 239] width 6 height 5
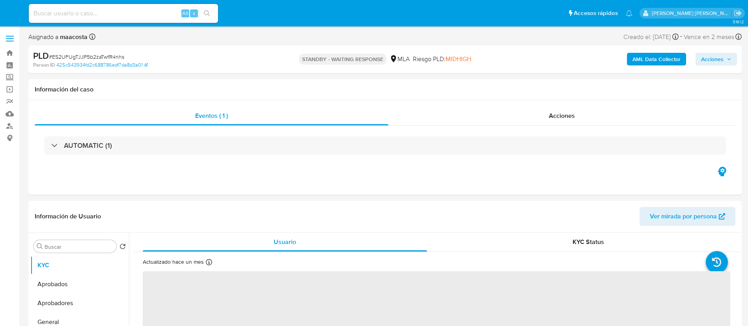
select select "10"
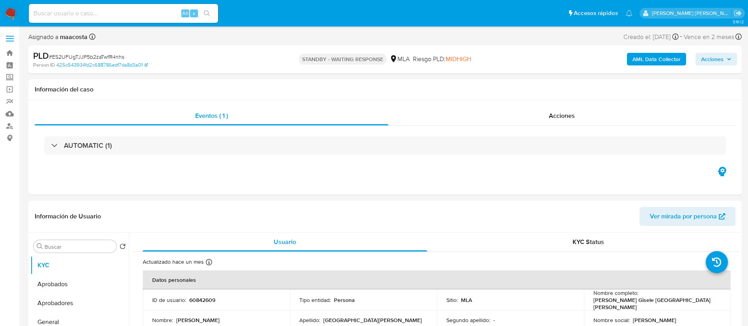
paste input "2AUL9mZJf8q80KfllOPtTcTV"
click at [141, 17] on input "2AUL9mZJf8q80KfllOPtTcTV" at bounding box center [123, 13] width 189 height 10
type input "2AUL9mZJf8q80KfllOPtTcTV"
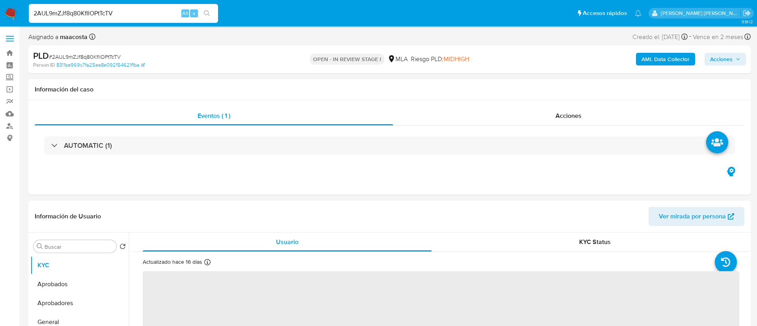
select select "10"
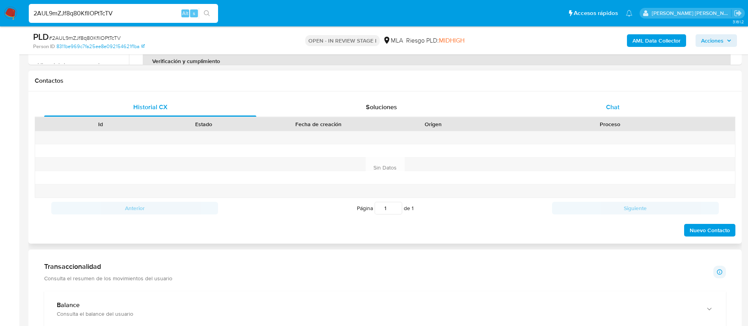
click at [620, 101] on div "Chat" at bounding box center [613, 107] width 212 height 19
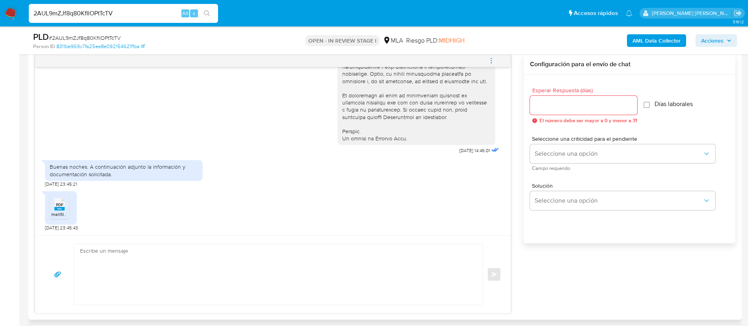
scroll to position [357, 0]
click at [63, 206] on span "PDF" at bounding box center [59, 204] width 7 height 5
